Goal: Task Accomplishment & Management: Use online tool/utility

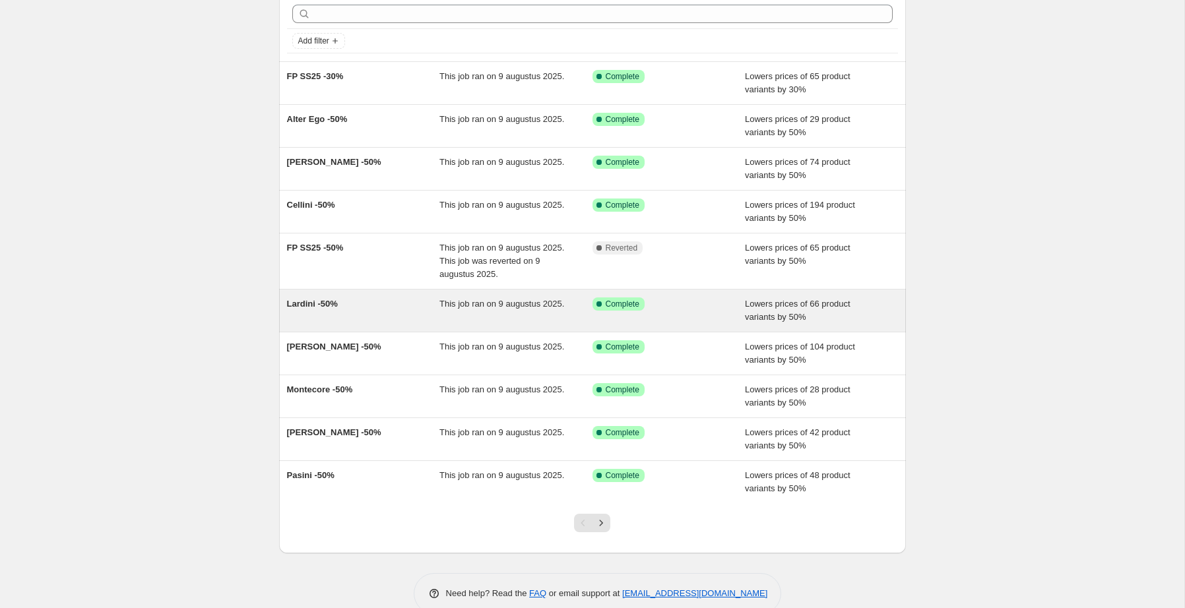
scroll to position [83, 0]
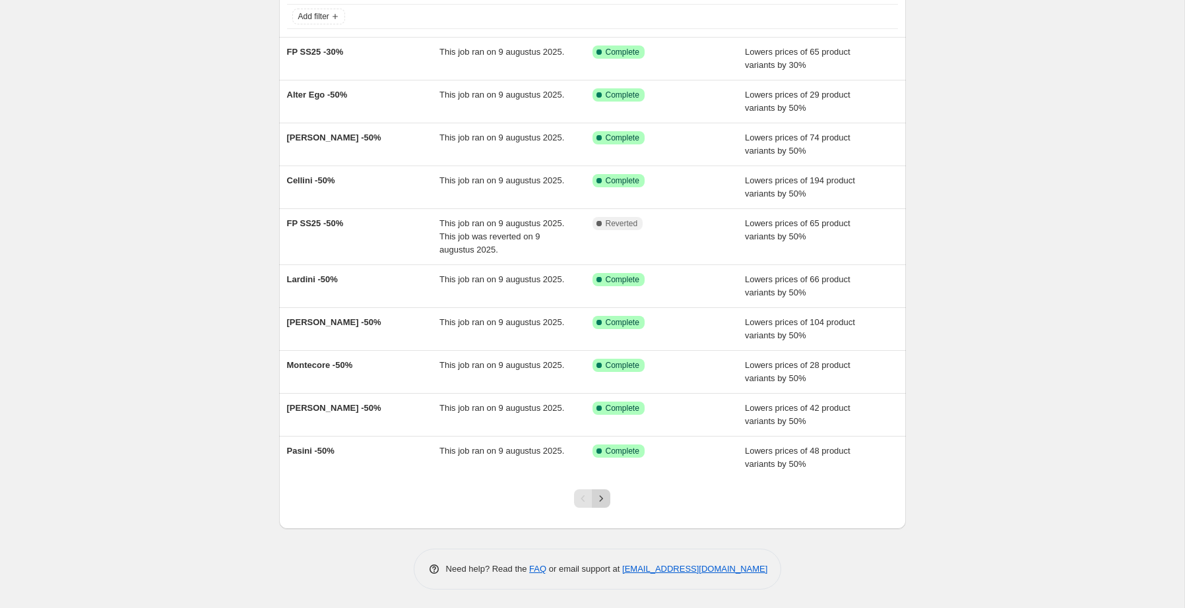
click at [602, 497] on icon "Next" at bounding box center [601, 498] width 3 height 6
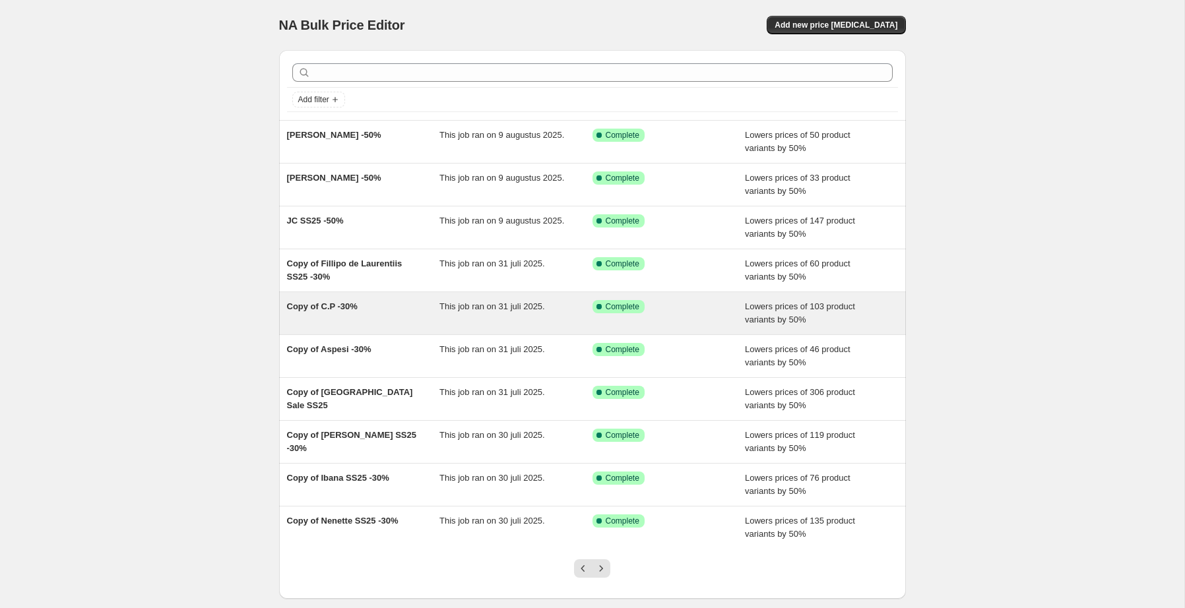
click at [379, 304] on div "Copy of C.P -30%" at bounding box center [363, 313] width 153 height 26
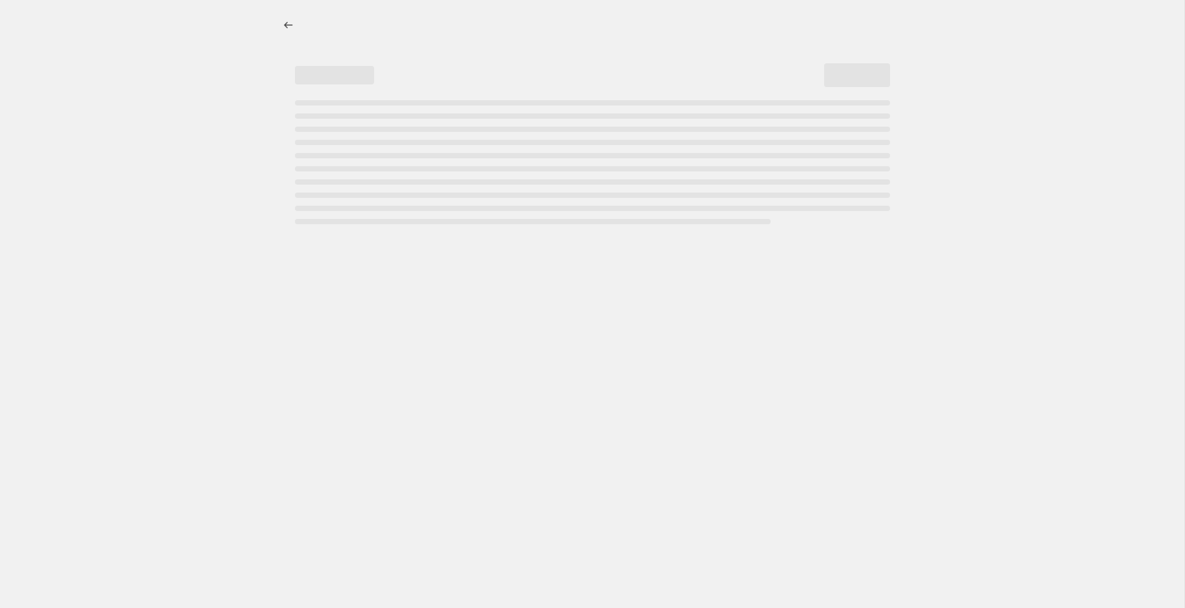
select select "percentage"
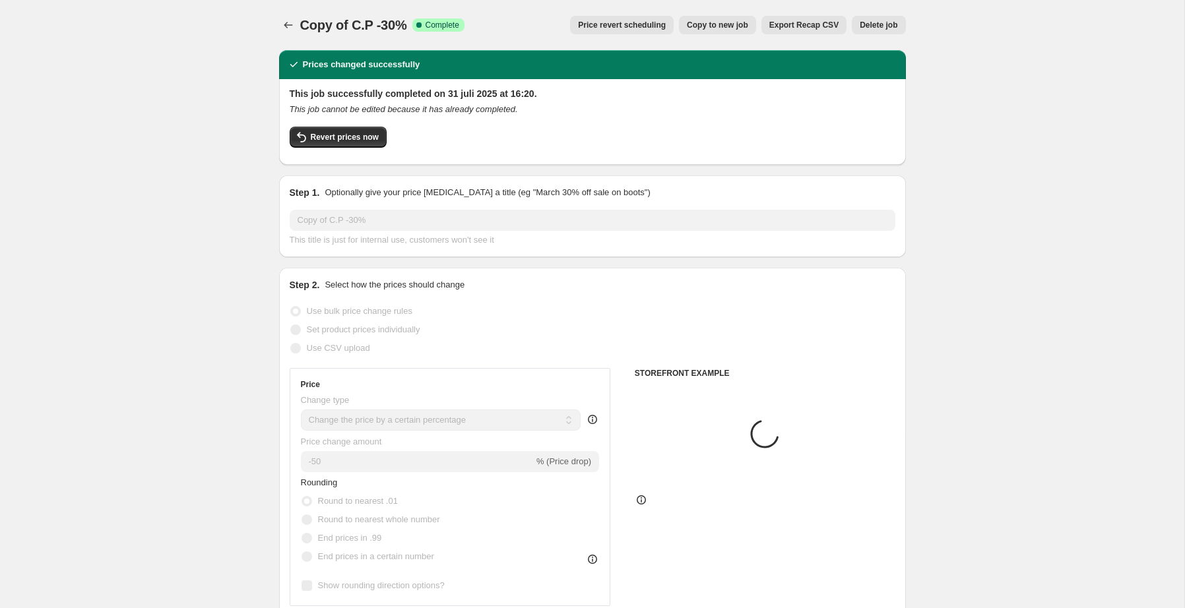
select select "collection"
select select "tag"
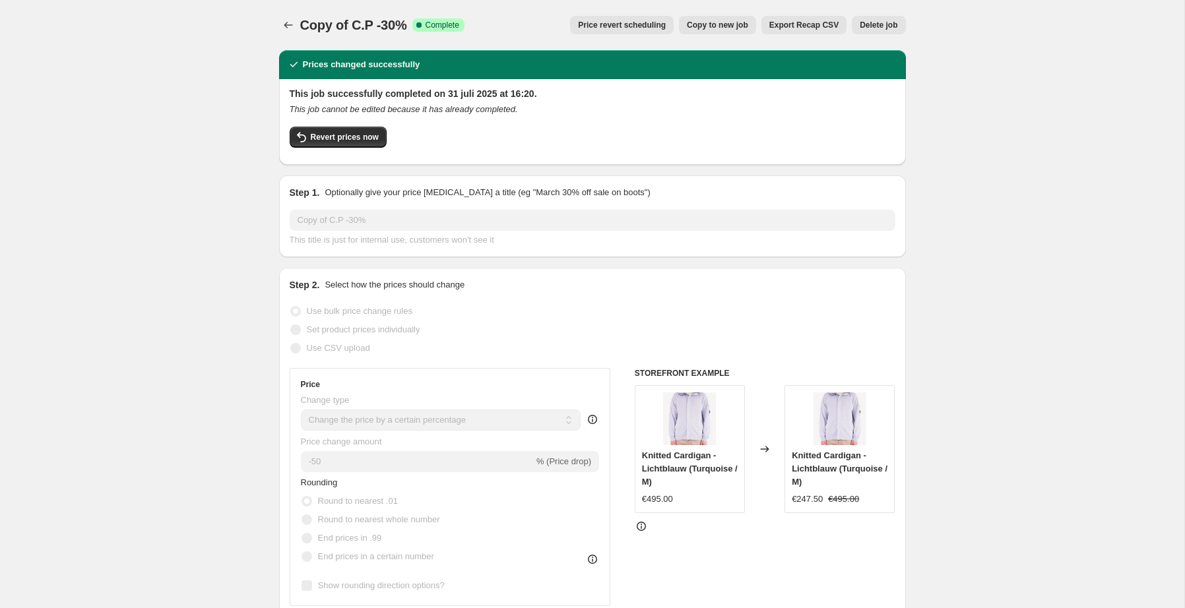
click at [642, 25] on span "Price revert scheduling" at bounding box center [622, 25] width 88 height 11
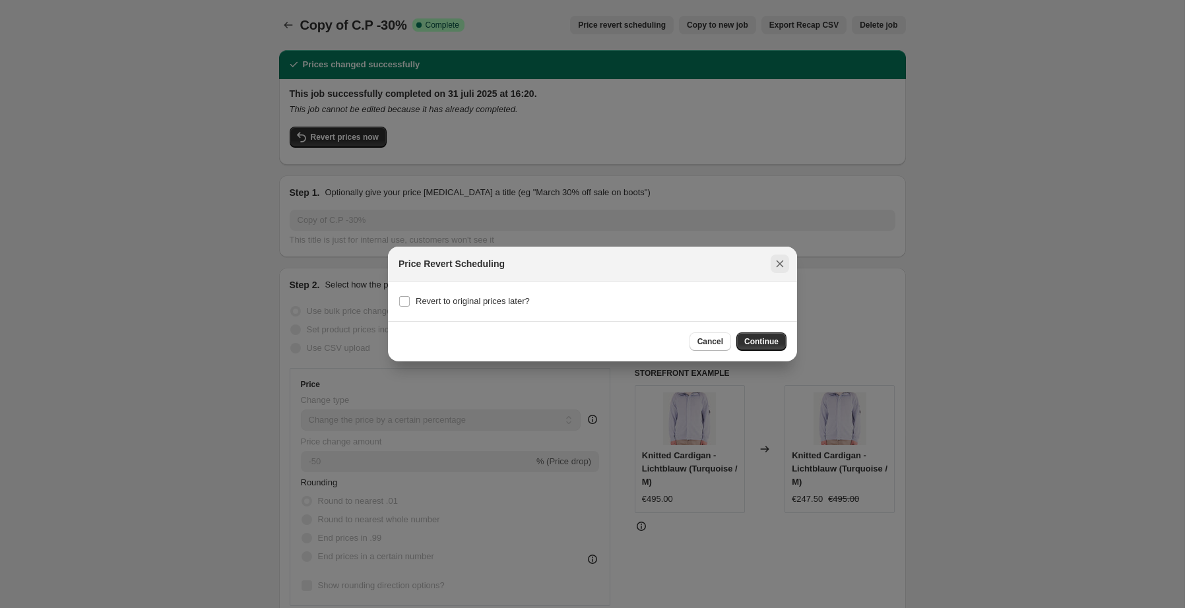
click at [780, 255] on button "Close" at bounding box center [779, 264] width 18 height 18
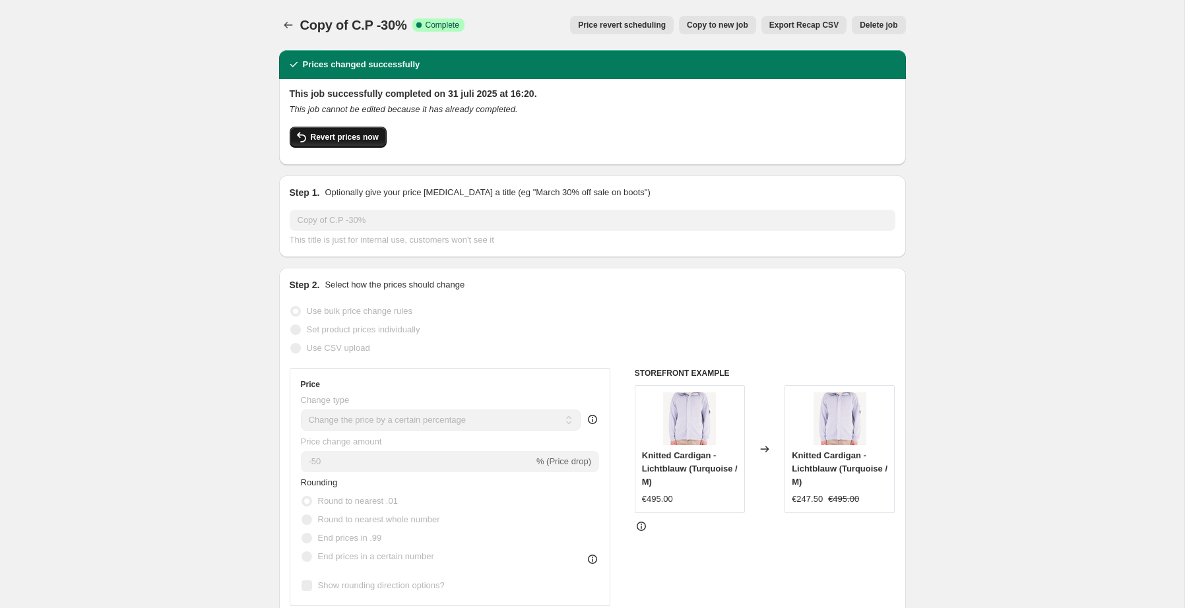
click at [342, 132] on button "Revert prices now" at bounding box center [338, 137] width 97 height 21
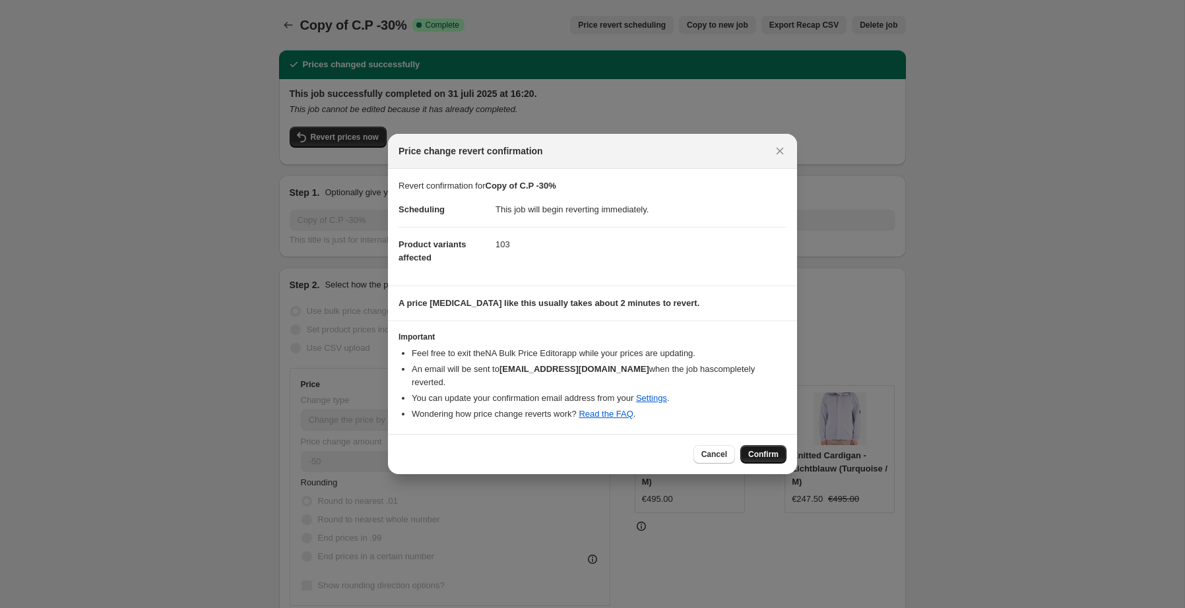
click at [757, 449] on span "Confirm" at bounding box center [763, 454] width 30 height 11
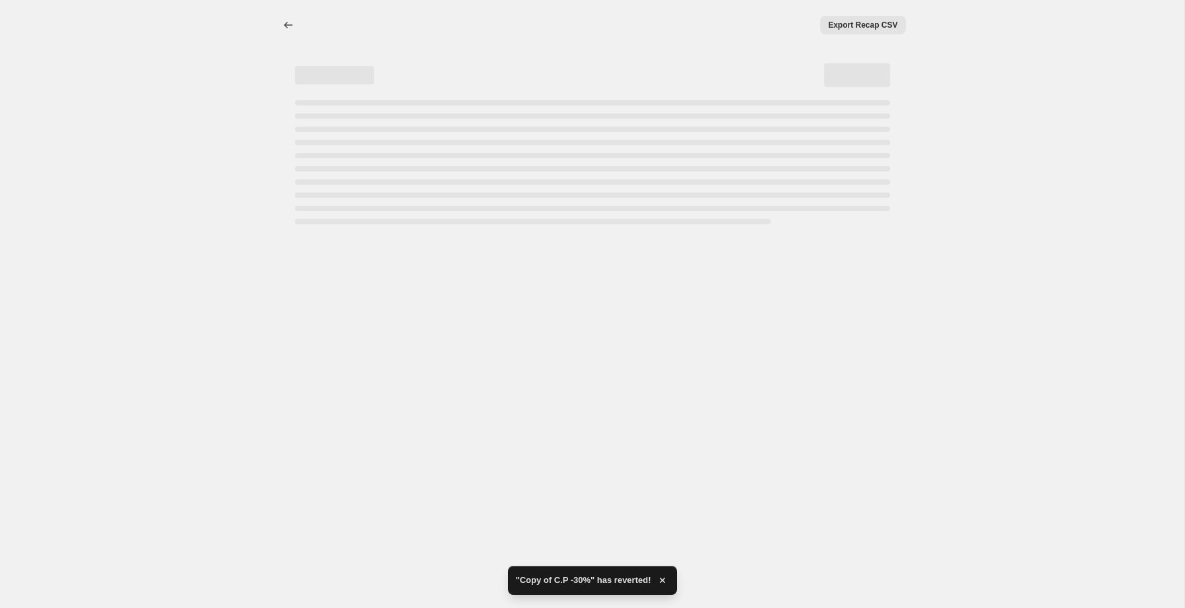
select select "percentage"
select select "collection"
select select "tag"
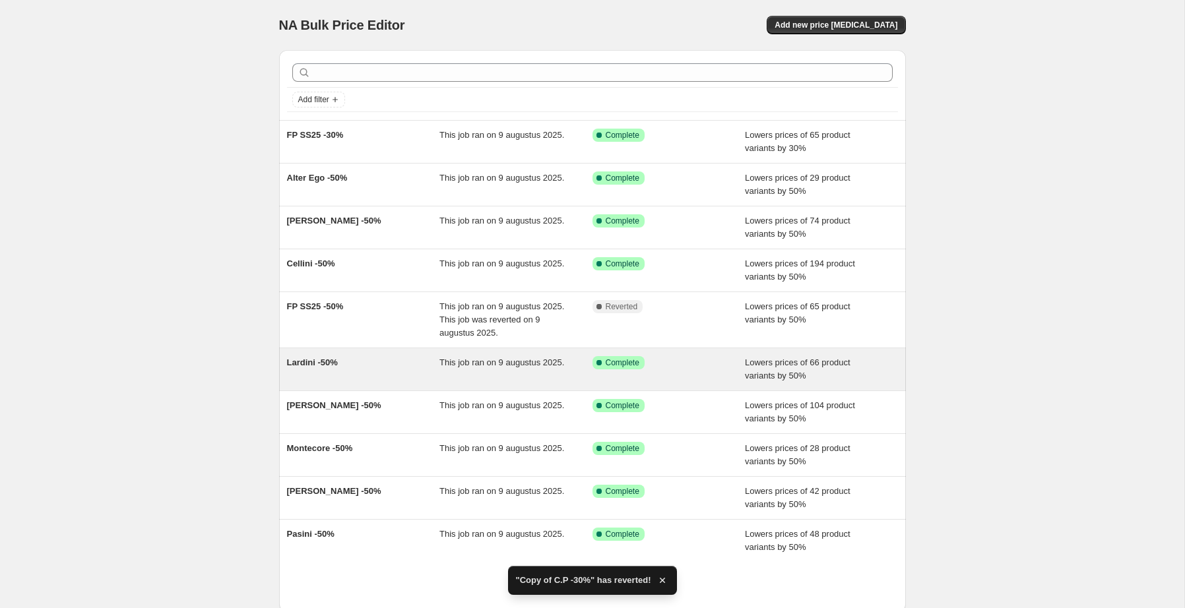
scroll to position [83, 0]
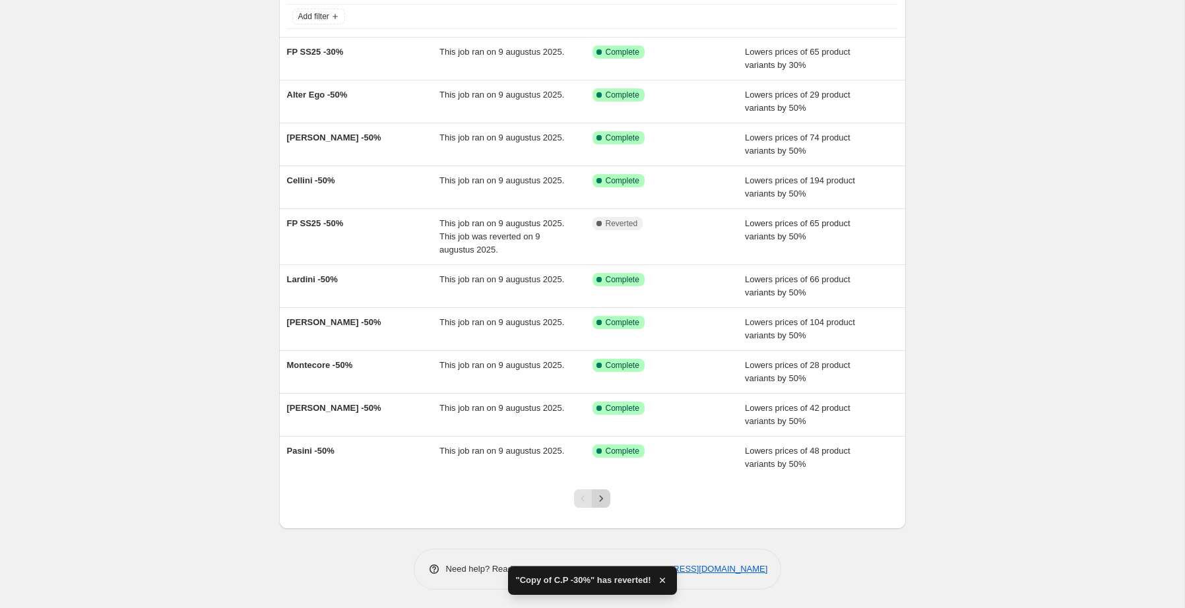
click at [601, 495] on icon "Next" at bounding box center [600, 498] width 13 height 13
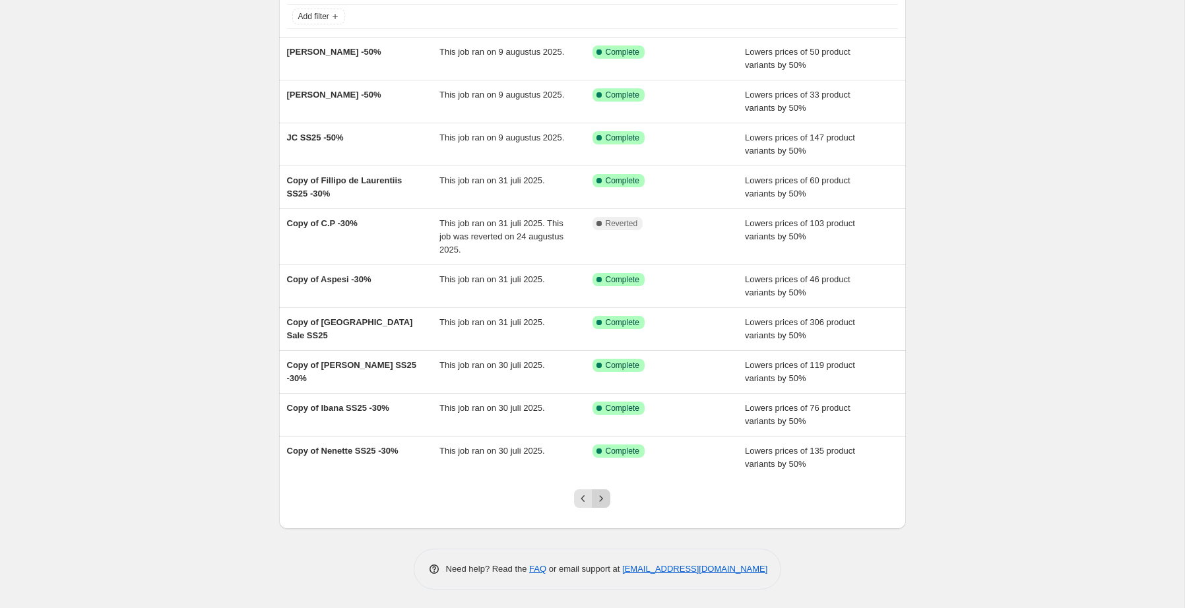
click at [603, 502] on icon "Next" at bounding box center [600, 498] width 13 height 13
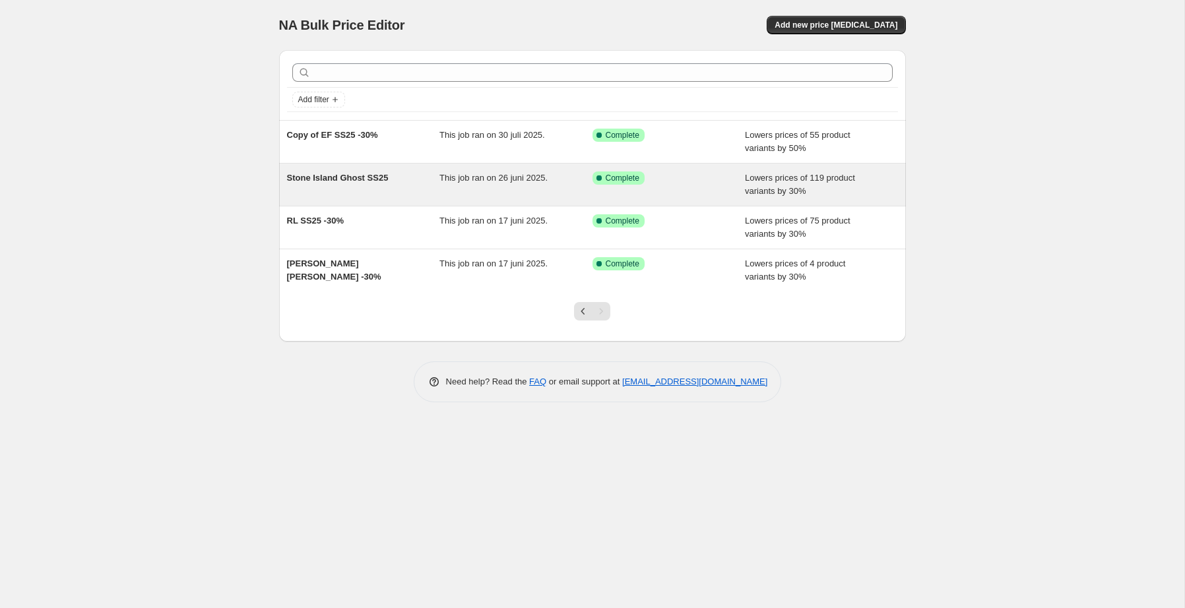
click at [308, 178] on span "Stone Island Ghost SS25" at bounding box center [338, 178] width 102 height 10
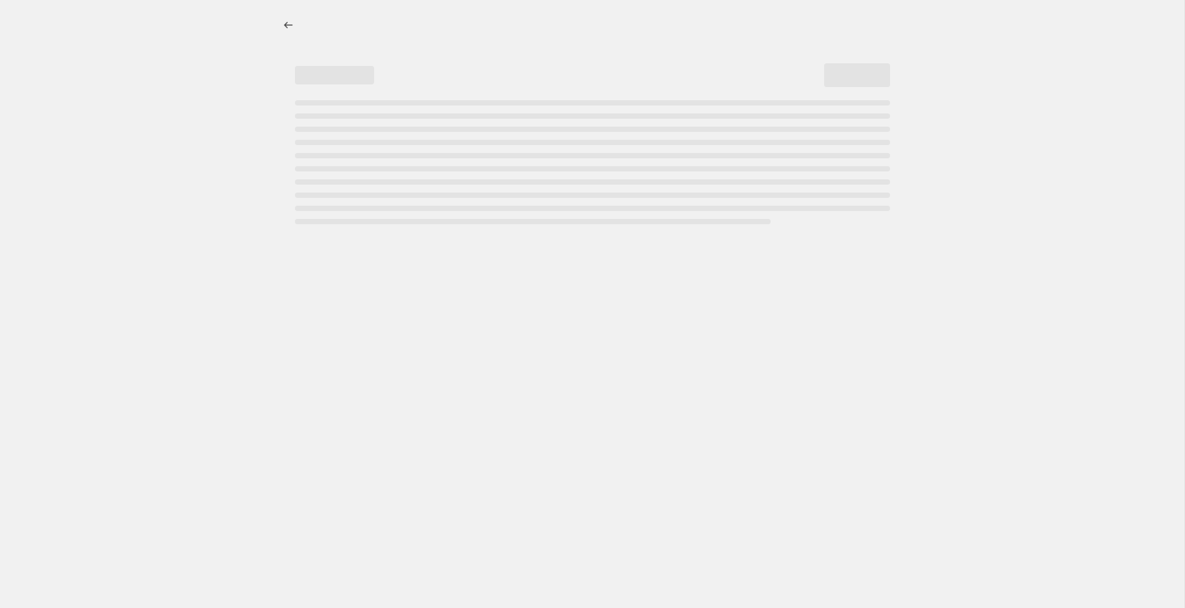
select select "percentage"
select select "collection"
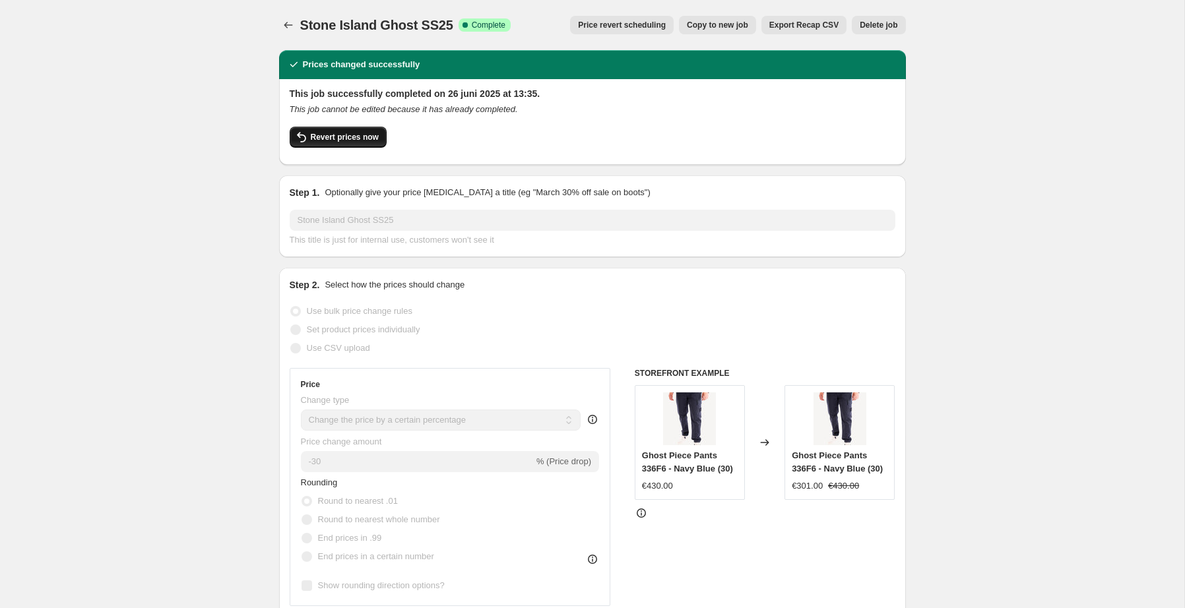
click at [338, 135] on span "Revert prices now" at bounding box center [345, 137] width 68 height 11
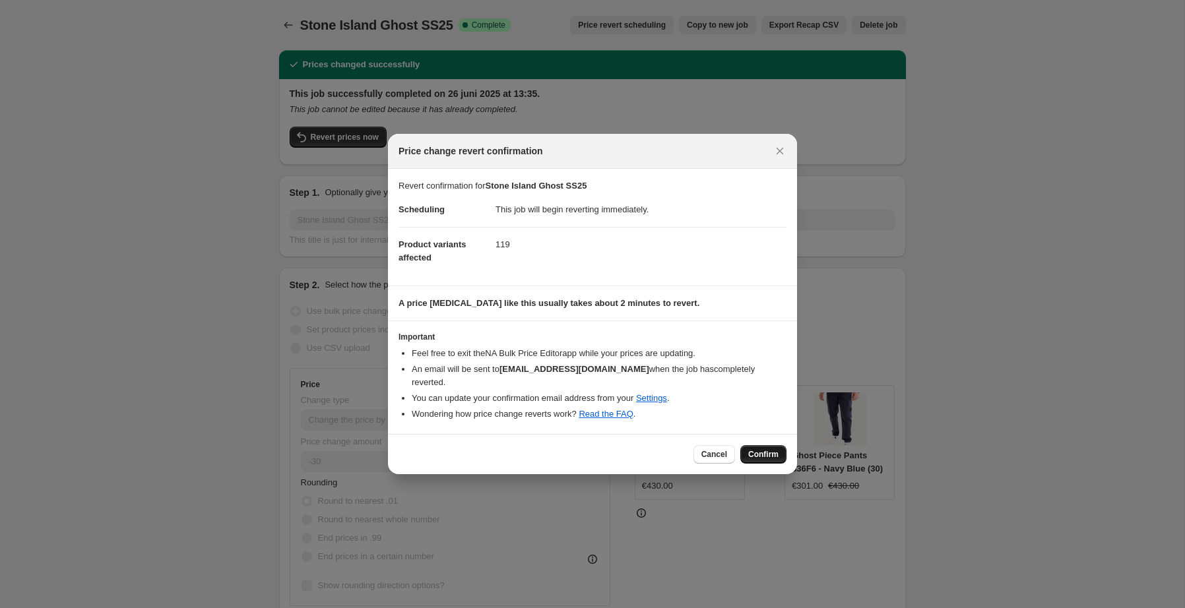
click at [774, 449] on span "Confirm" at bounding box center [763, 454] width 30 height 11
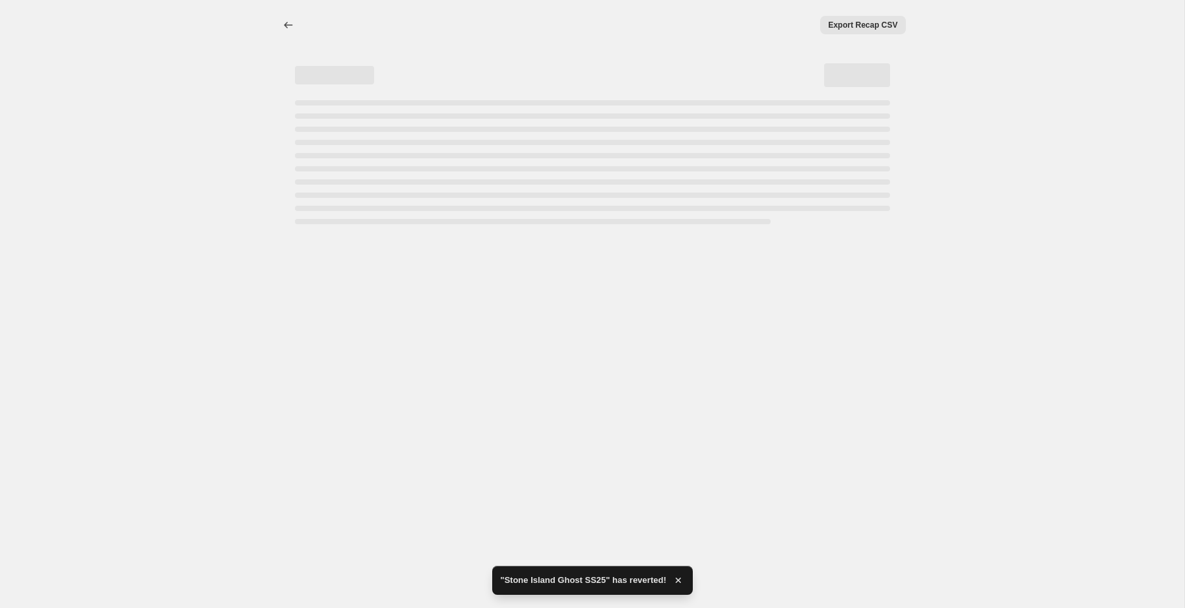
select select "percentage"
select select "collection"
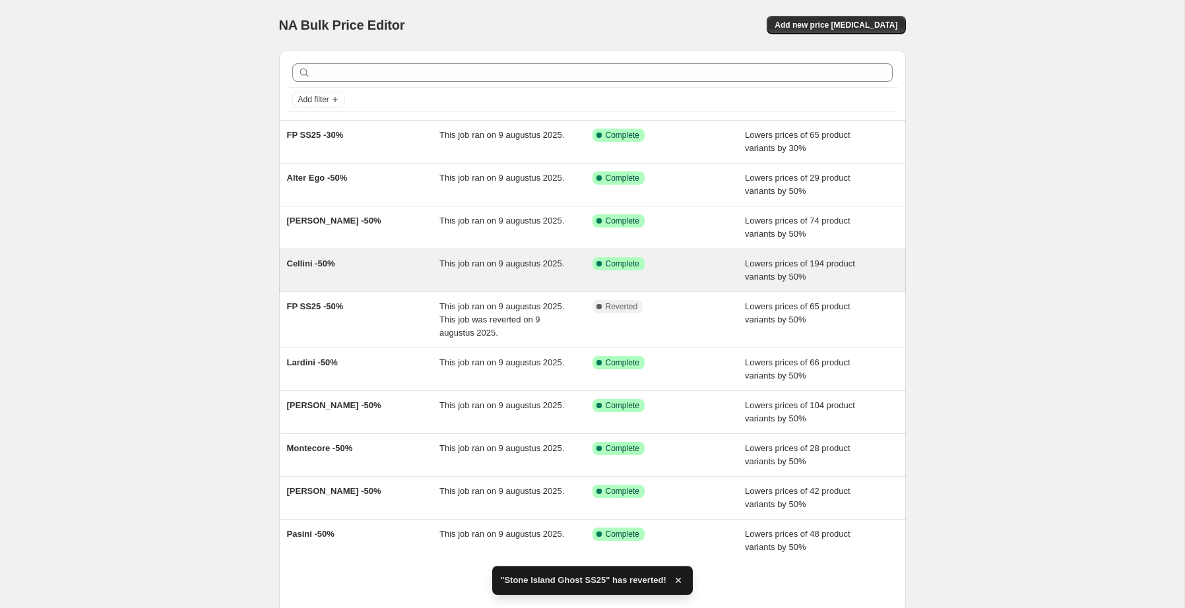
scroll to position [83, 0]
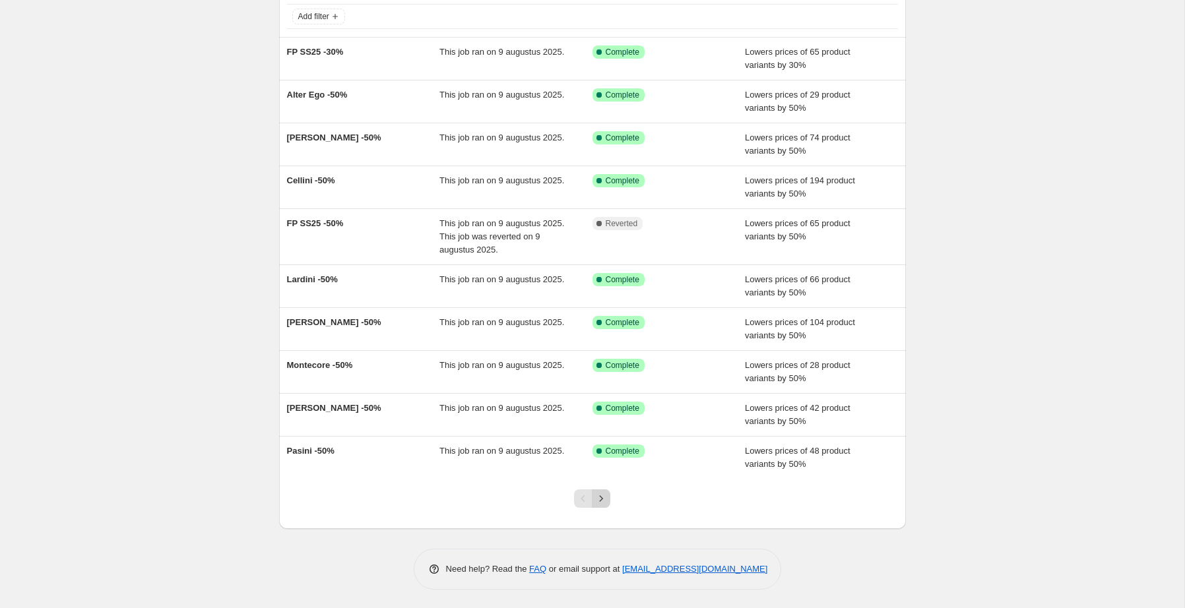
click at [604, 497] on icon "Next" at bounding box center [600, 498] width 13 height 13
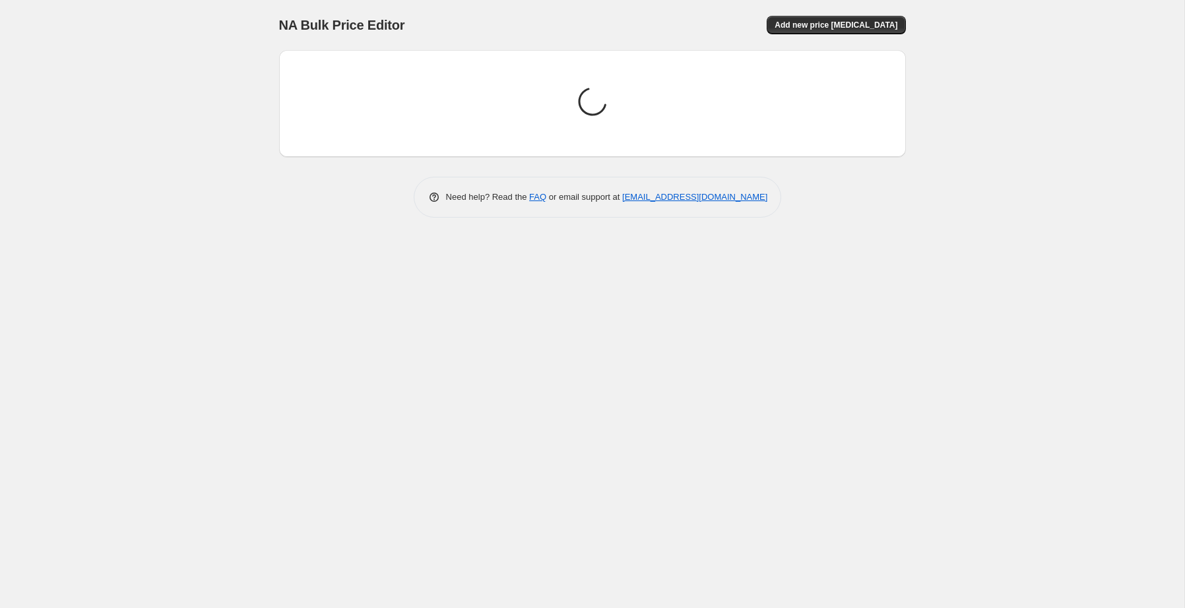
scroll to position [0, 0]
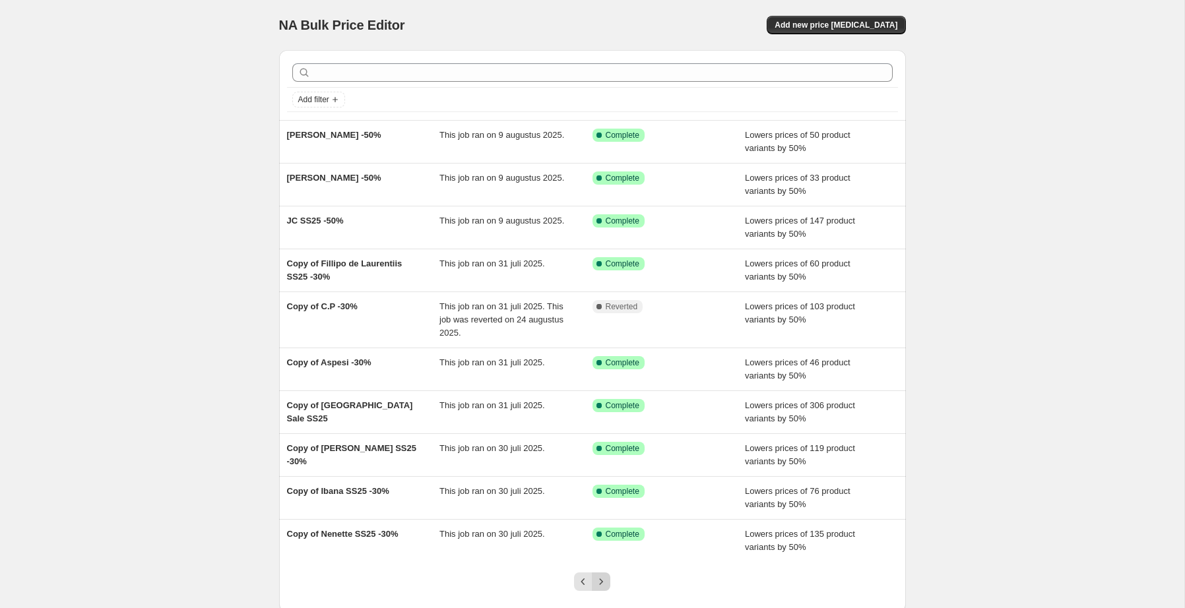
click at [594, 580] on icon "Next" at bounding box center [600, 581] width 13 height 13
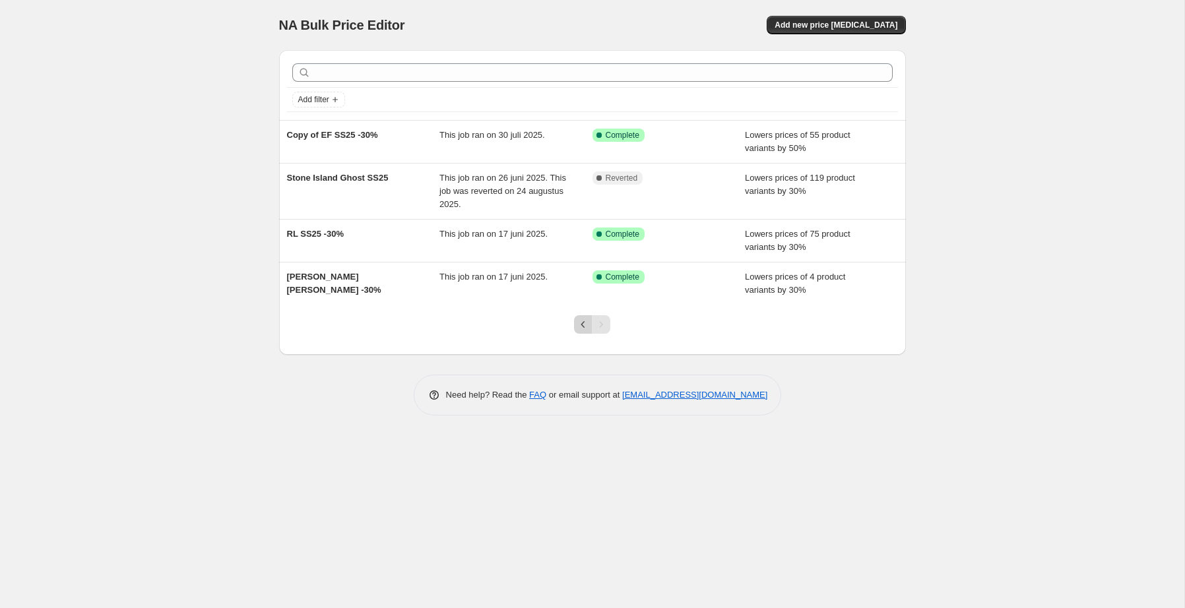
click at [581, 327] on icon "Previous" at bounding box center [582, 324] width 13 height 13
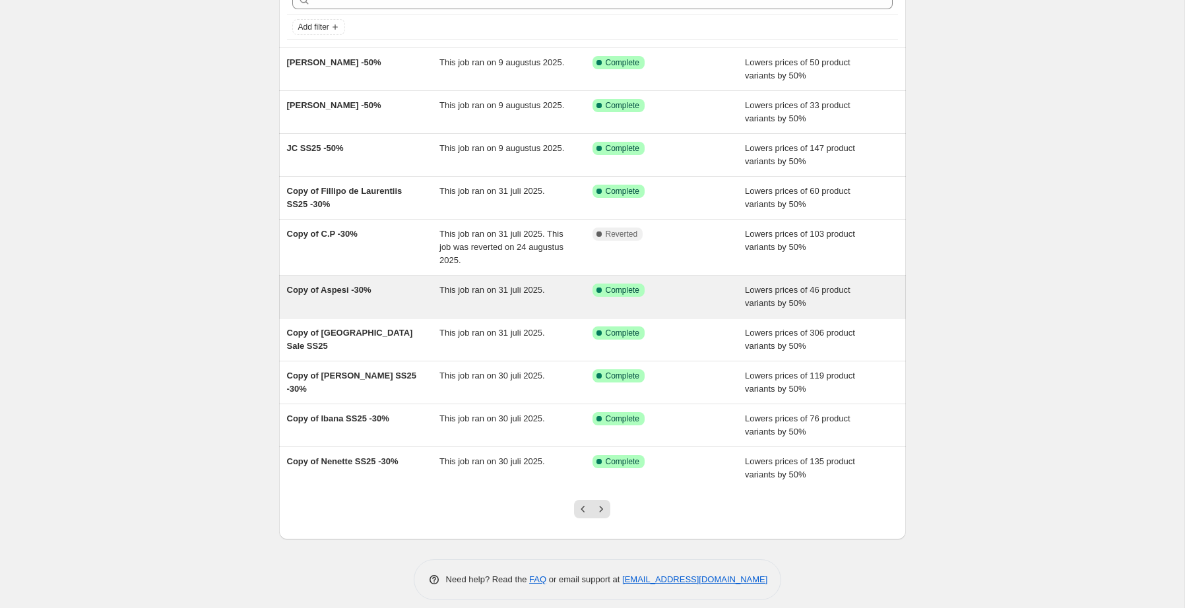
scroll to position [83, 0]
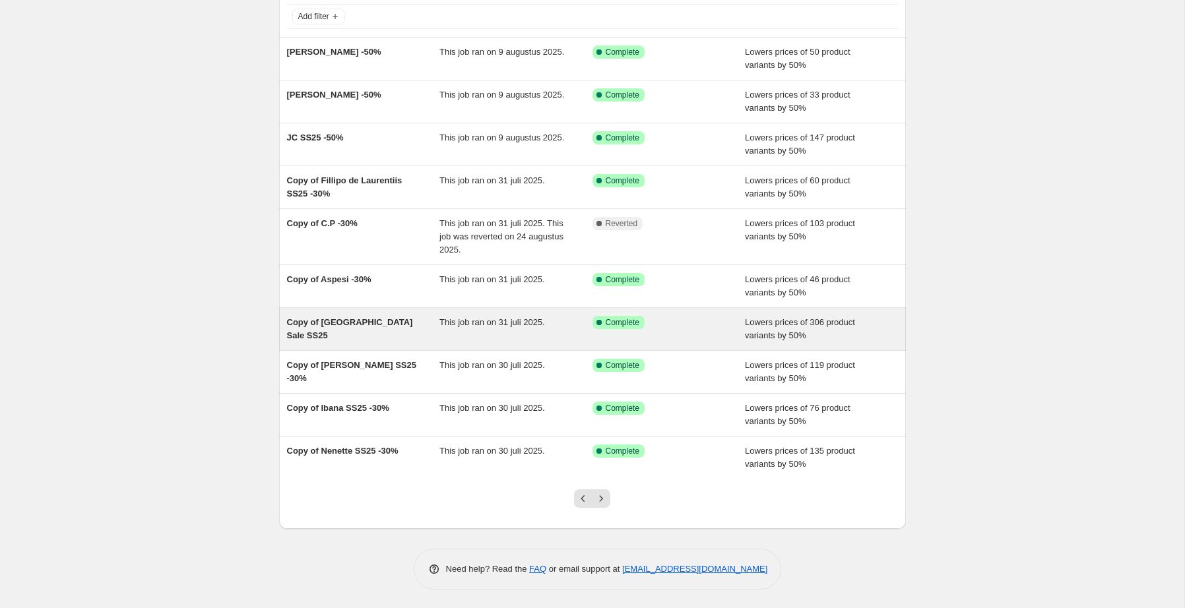
click at [387, 332] on div "Copy of Stone Island Sale SS25" at bounding box center [363, 329] width 153 height 26
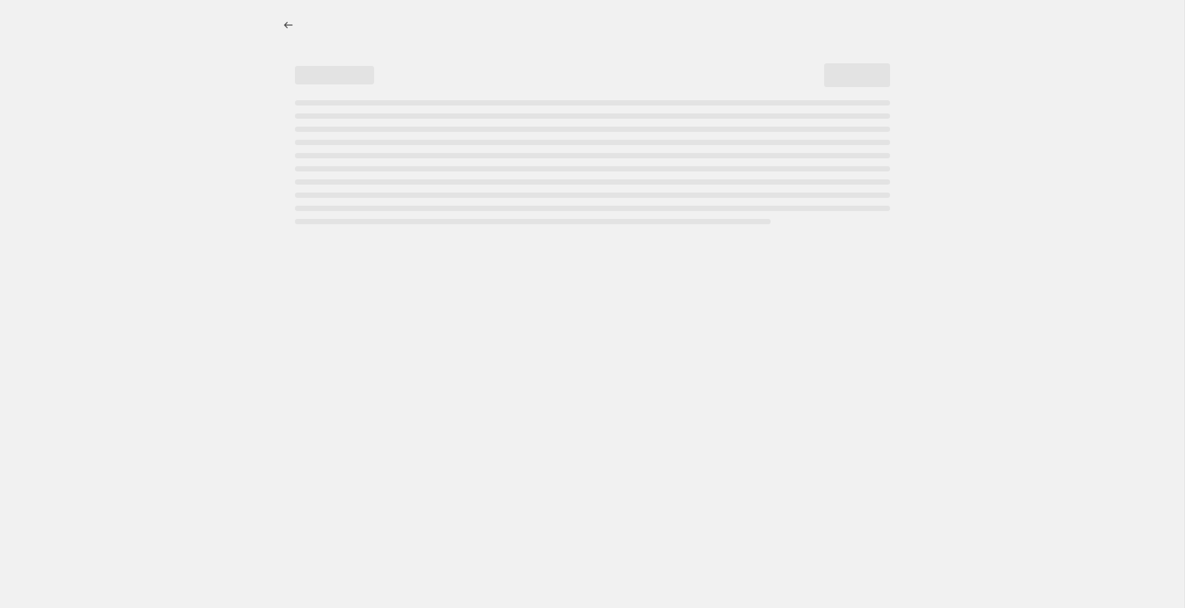
select select "percentage"
select select "collection"
select select "tag"
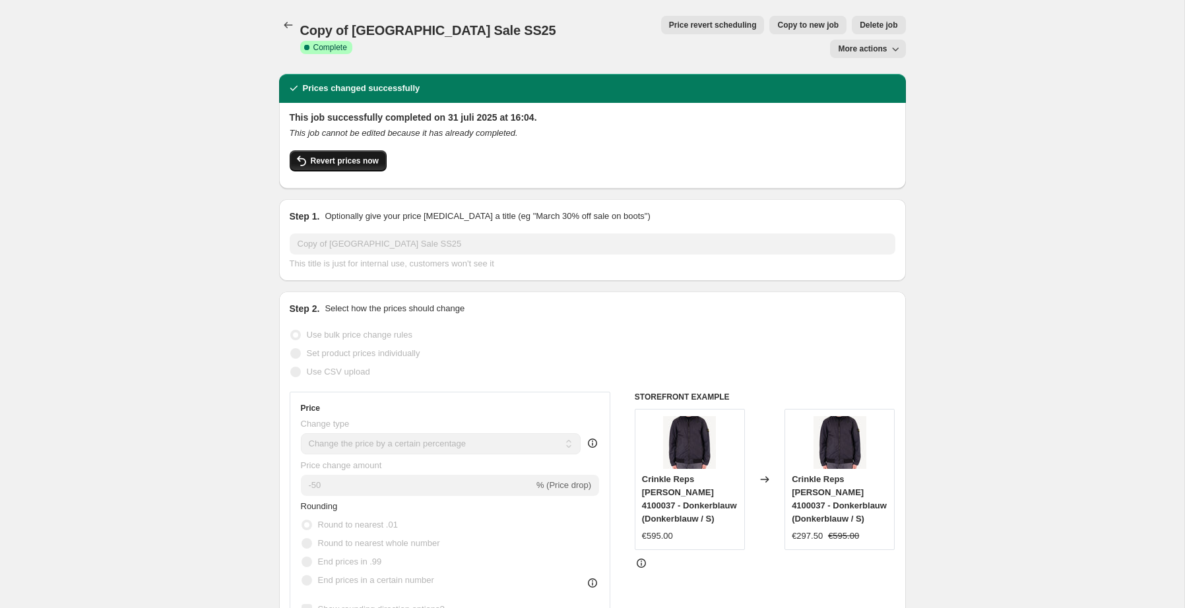
click at [340, 156] on span "Revert prices now" at bounding box center [345, 161] width 68 height 11
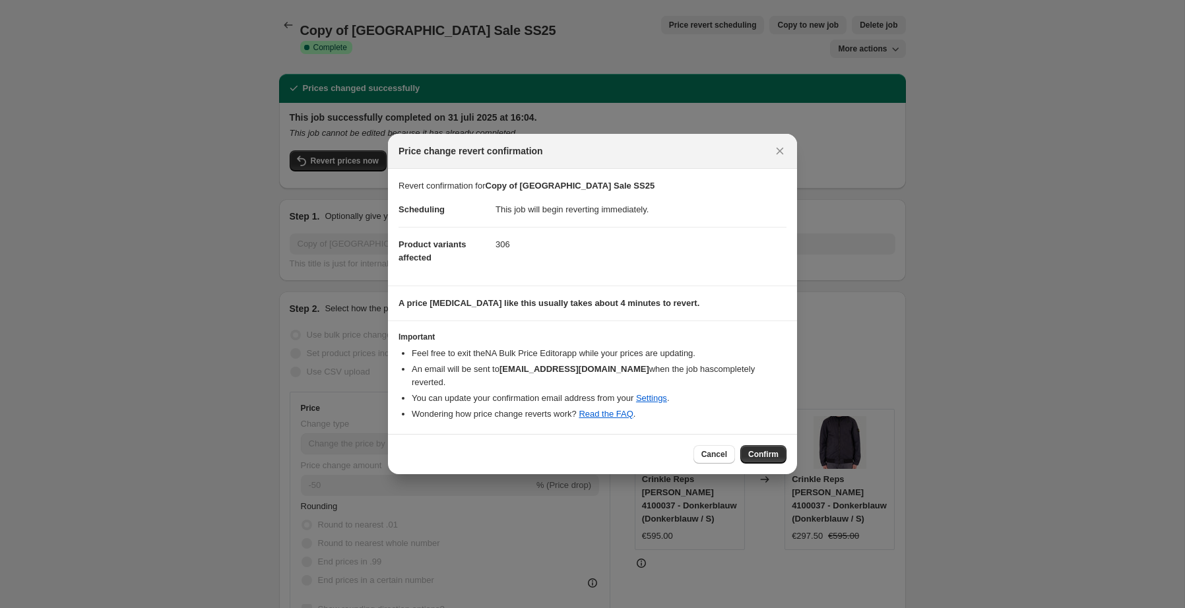
click at [762, 449] on span "Confirm" at bounding box center [763, 454] width 30 height 11
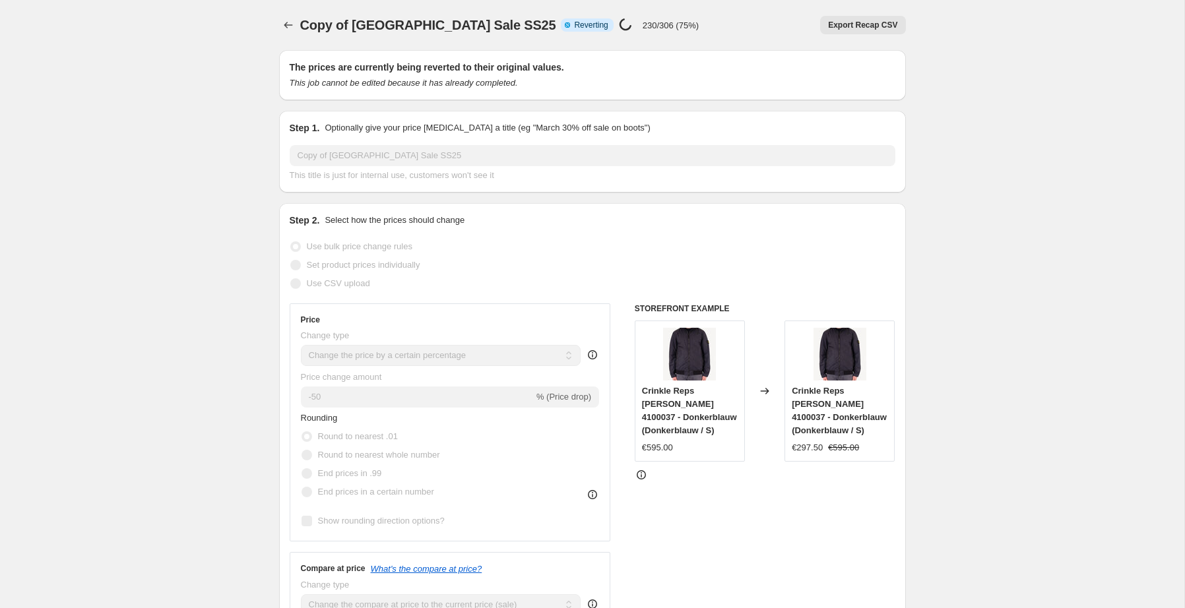
select select "percentage"
select select "collection"
select select "tag"
